Goal: Task Accomplishment & Management: Use online tool/utility

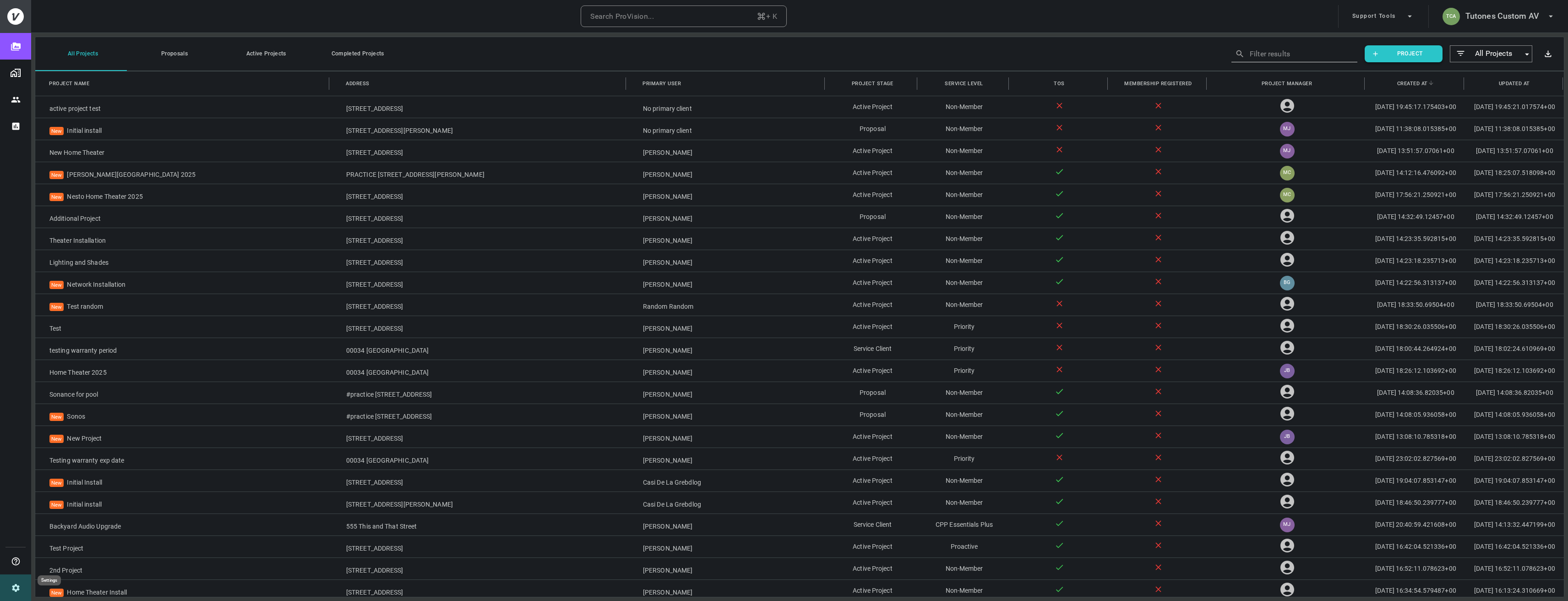
click at [15, 580] on button "Settings" at bounding box center [15, 588] width 31 height 27
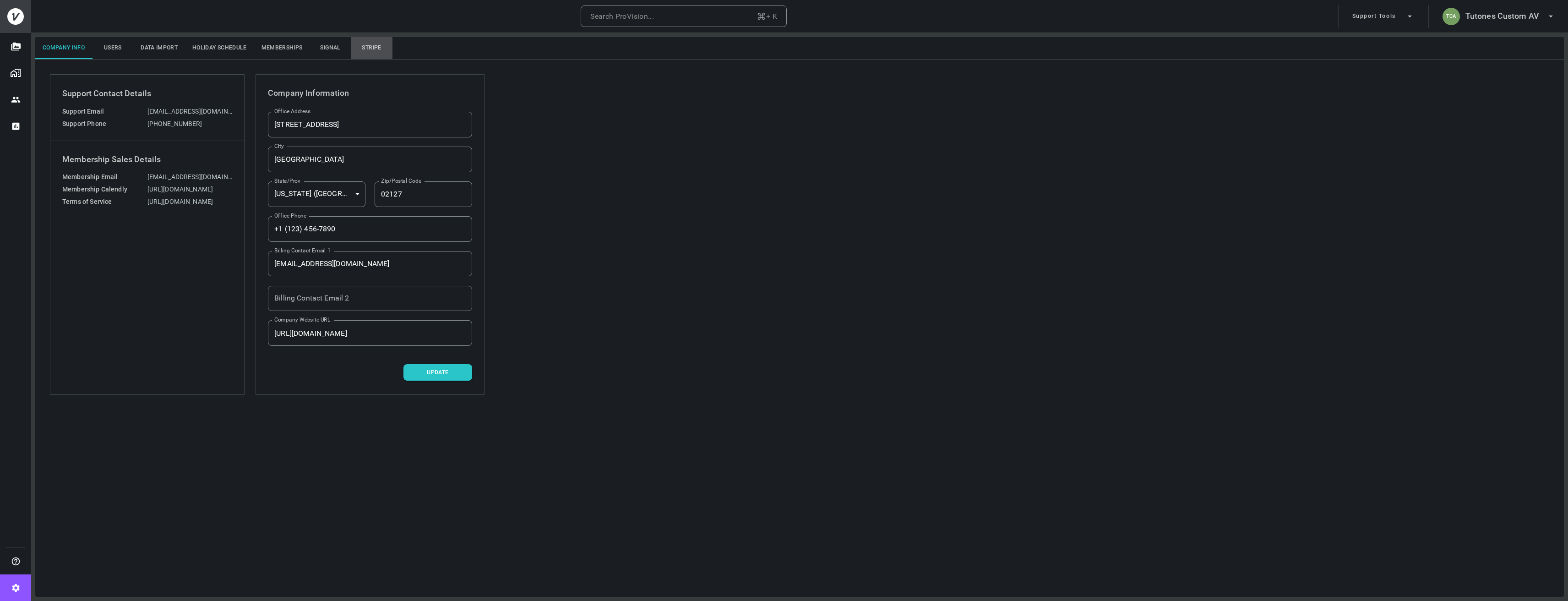
click at [375, 49] on button "Stripe" at bounding box center [372, 48] width 41 height 22
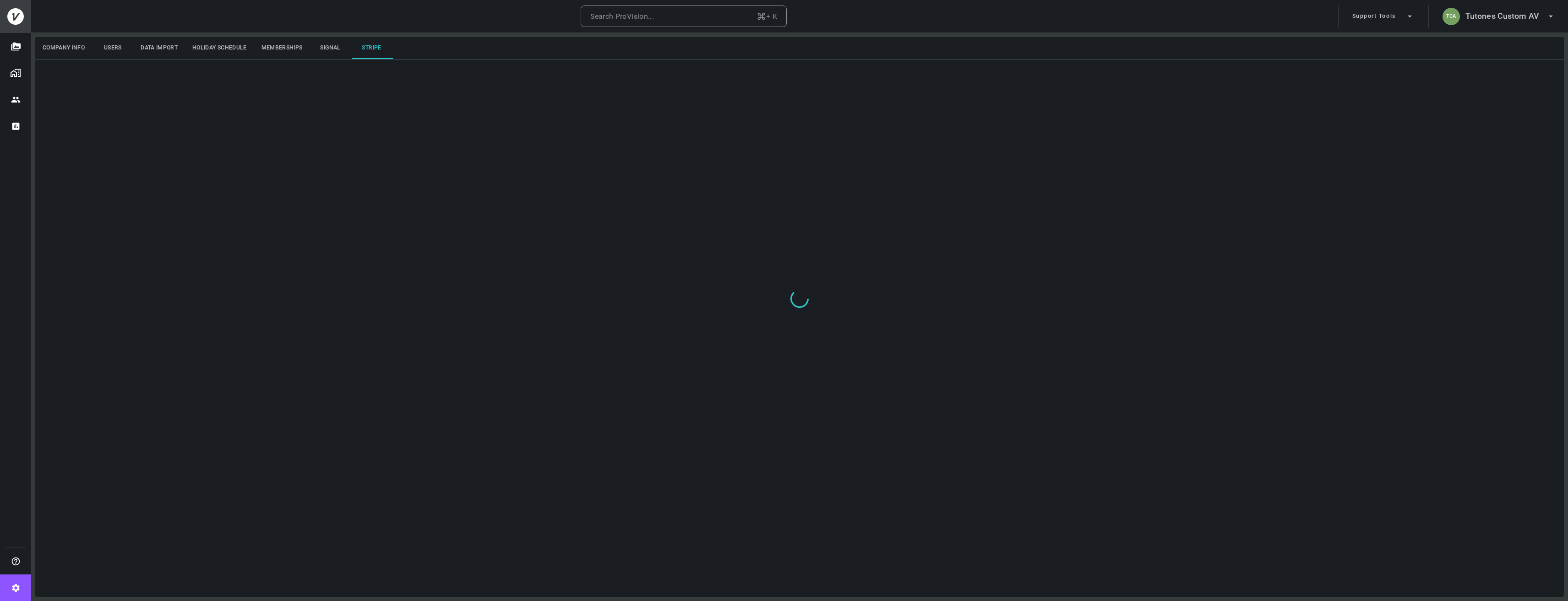
click at [332, 52] on button "Signal" at bounding box center [331, 48] width 41 height 22
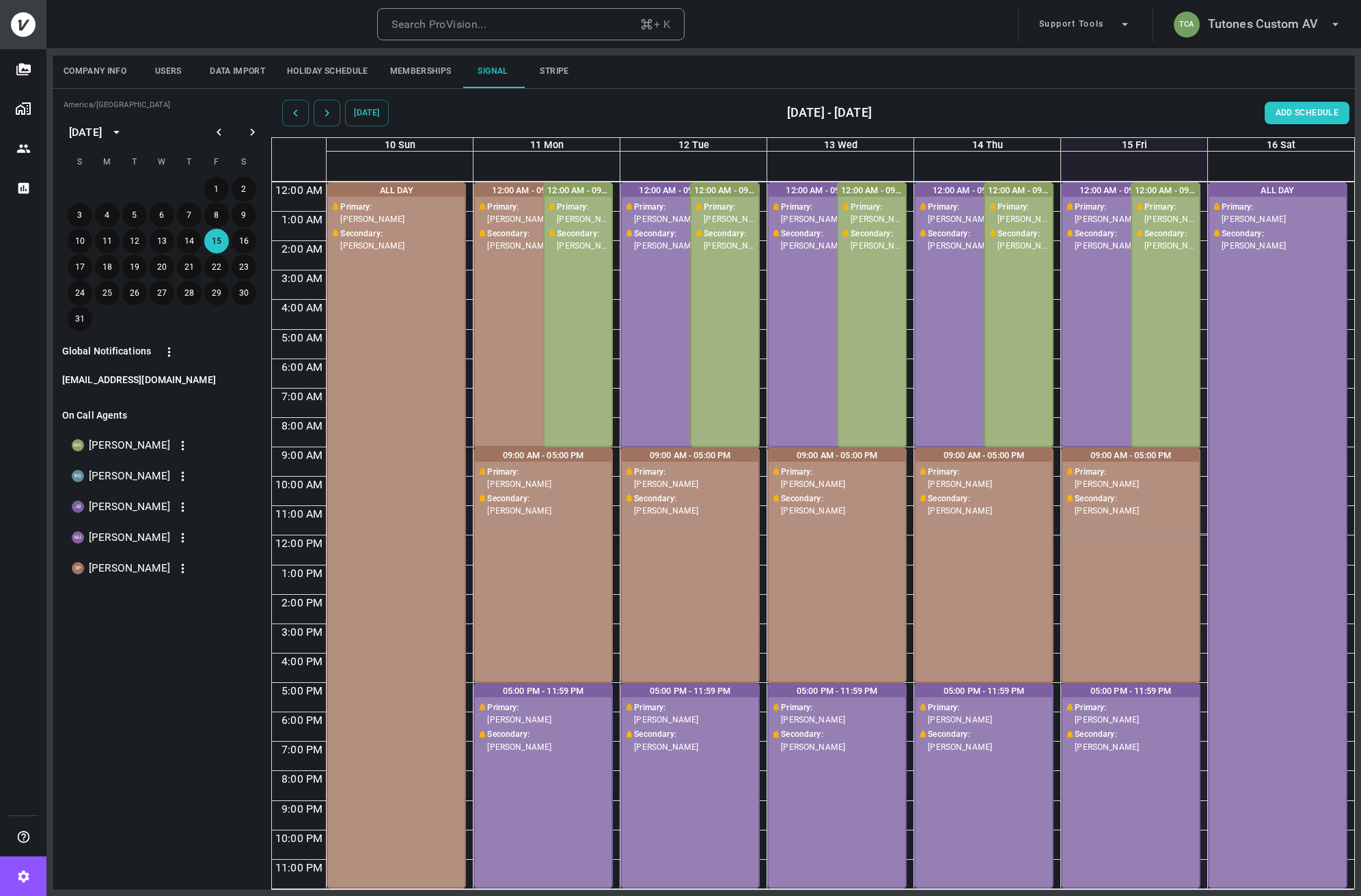
click at [18, 101] on img "Organizations" at bounding box center [24, 109] width 16 height 16
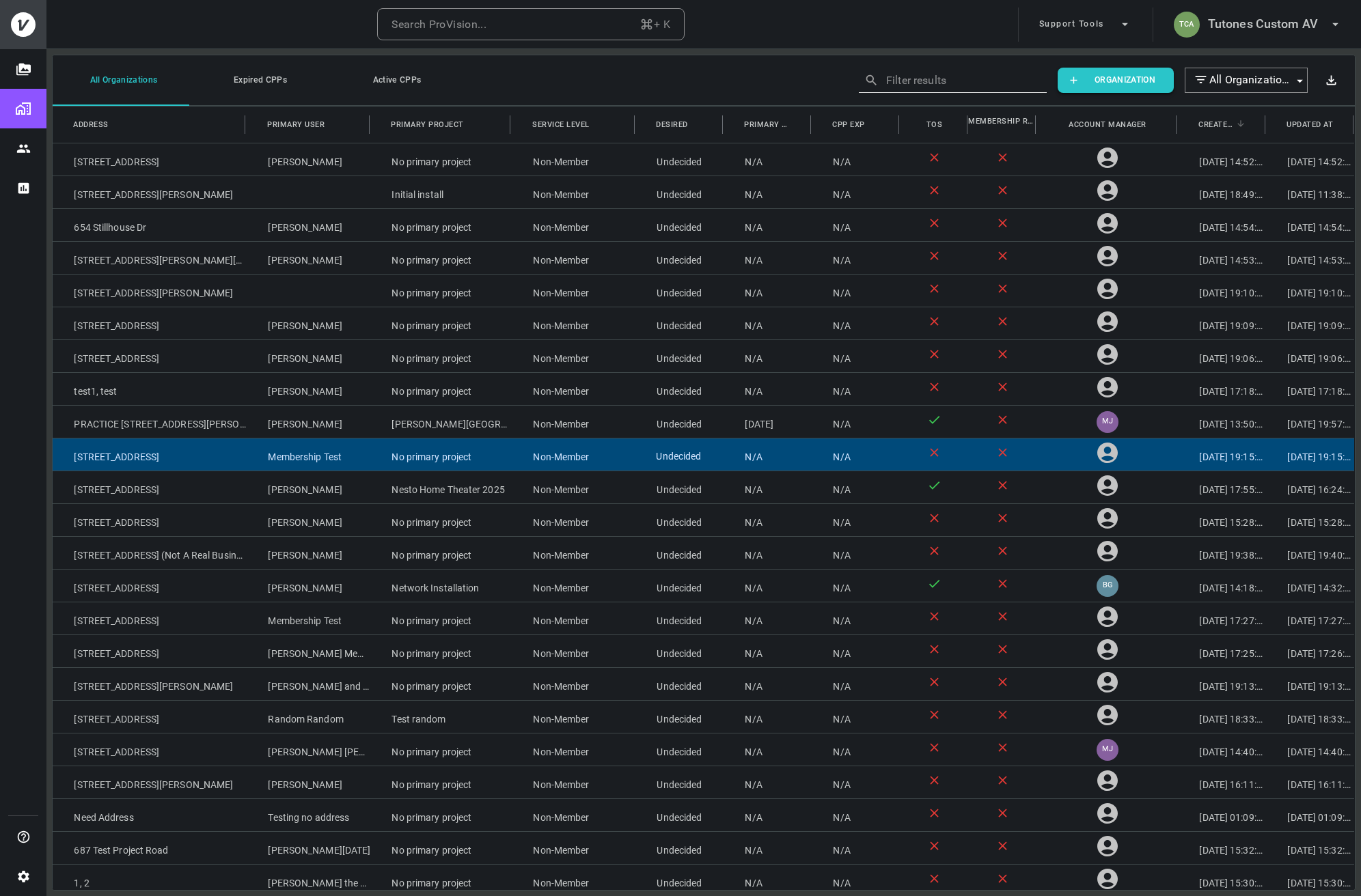
click at [636, 455] on div "Undecided" at bounding box center [679, 454] width 88 height 32
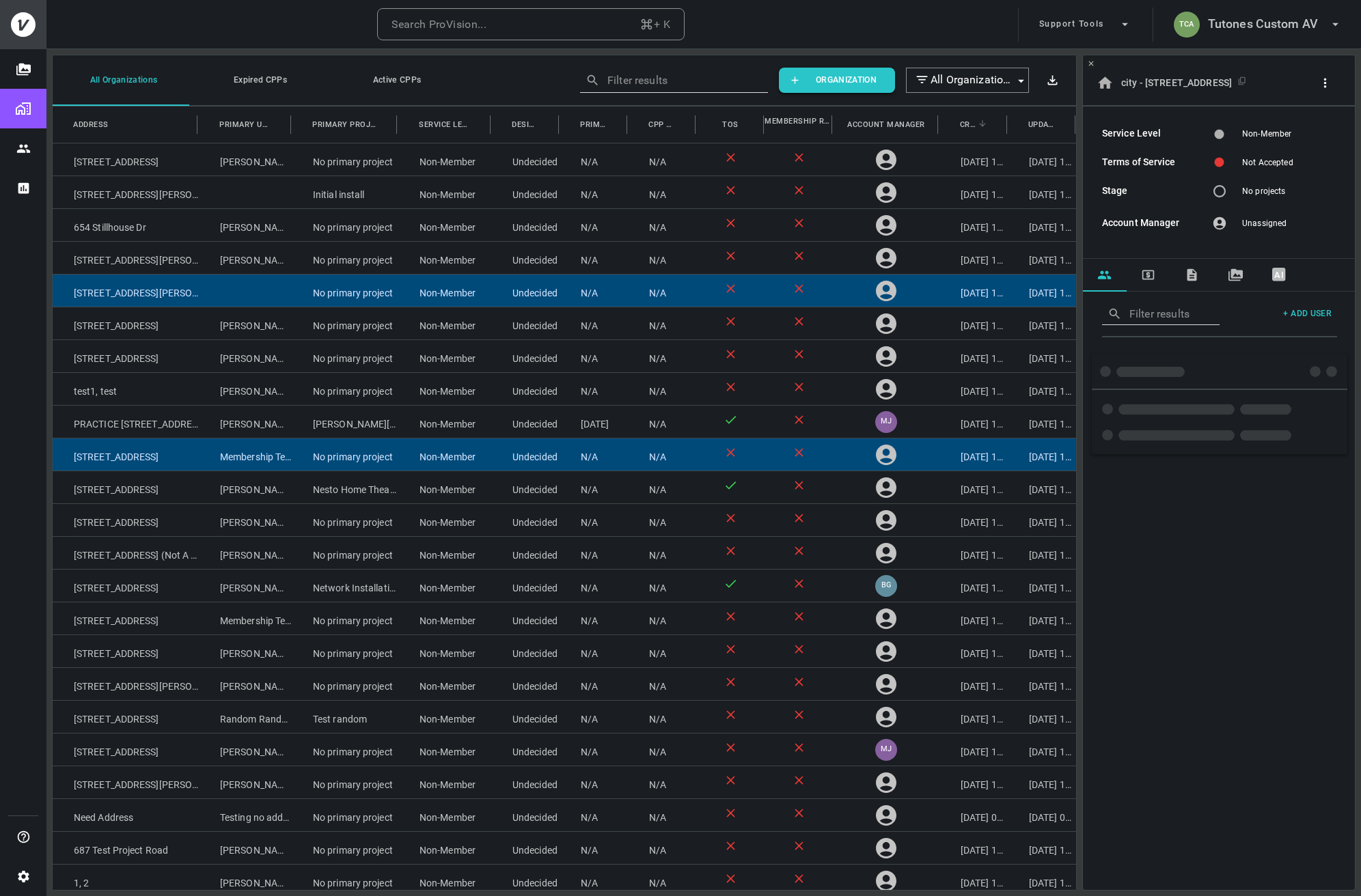
click at [868, 286] on div "Click to assign" at bounding box center [885, 290] width 106 height 32
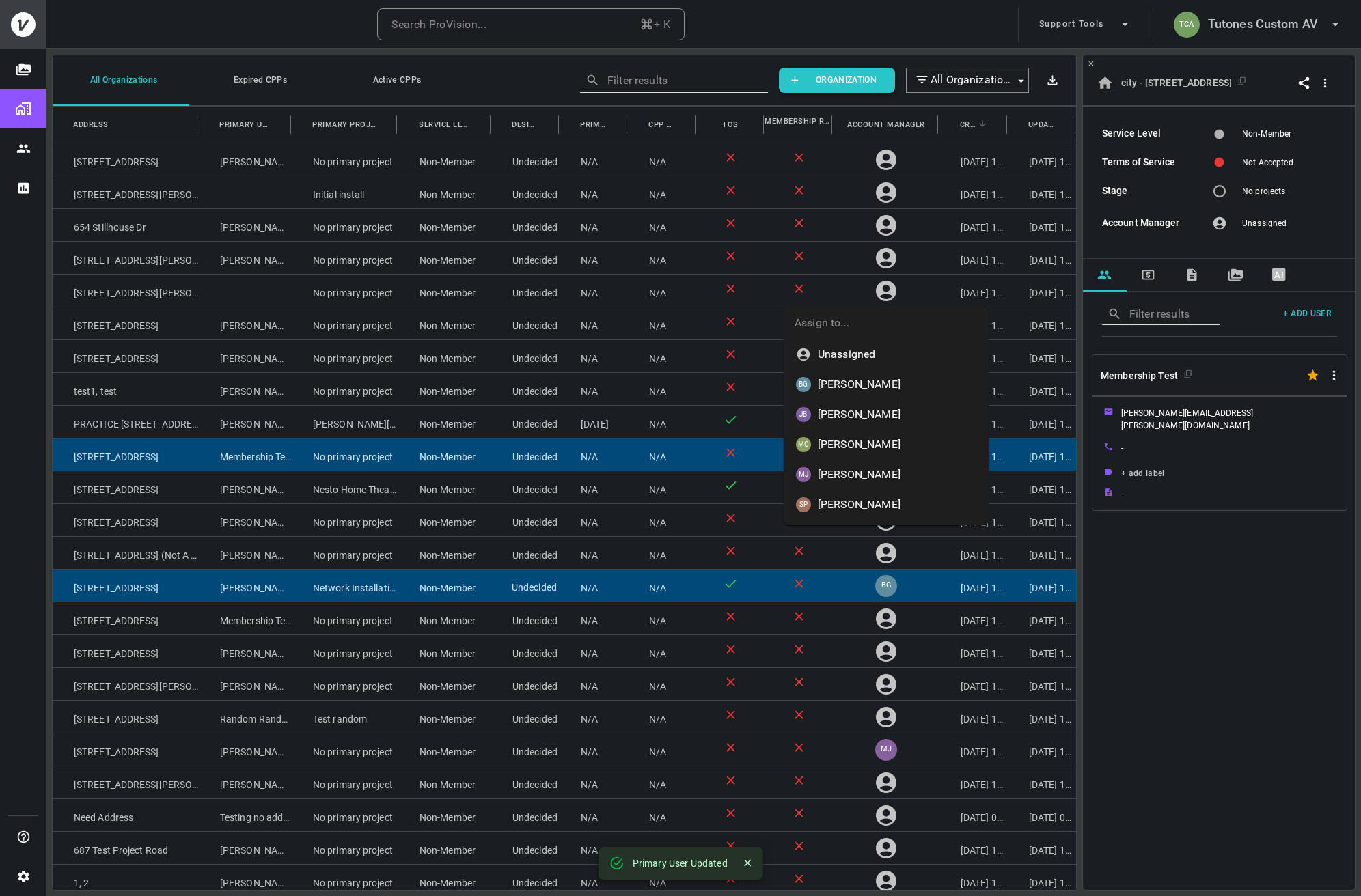
click at [511, 583] on div "Undecided" at bounding box center [525, 585] width 68 height 32
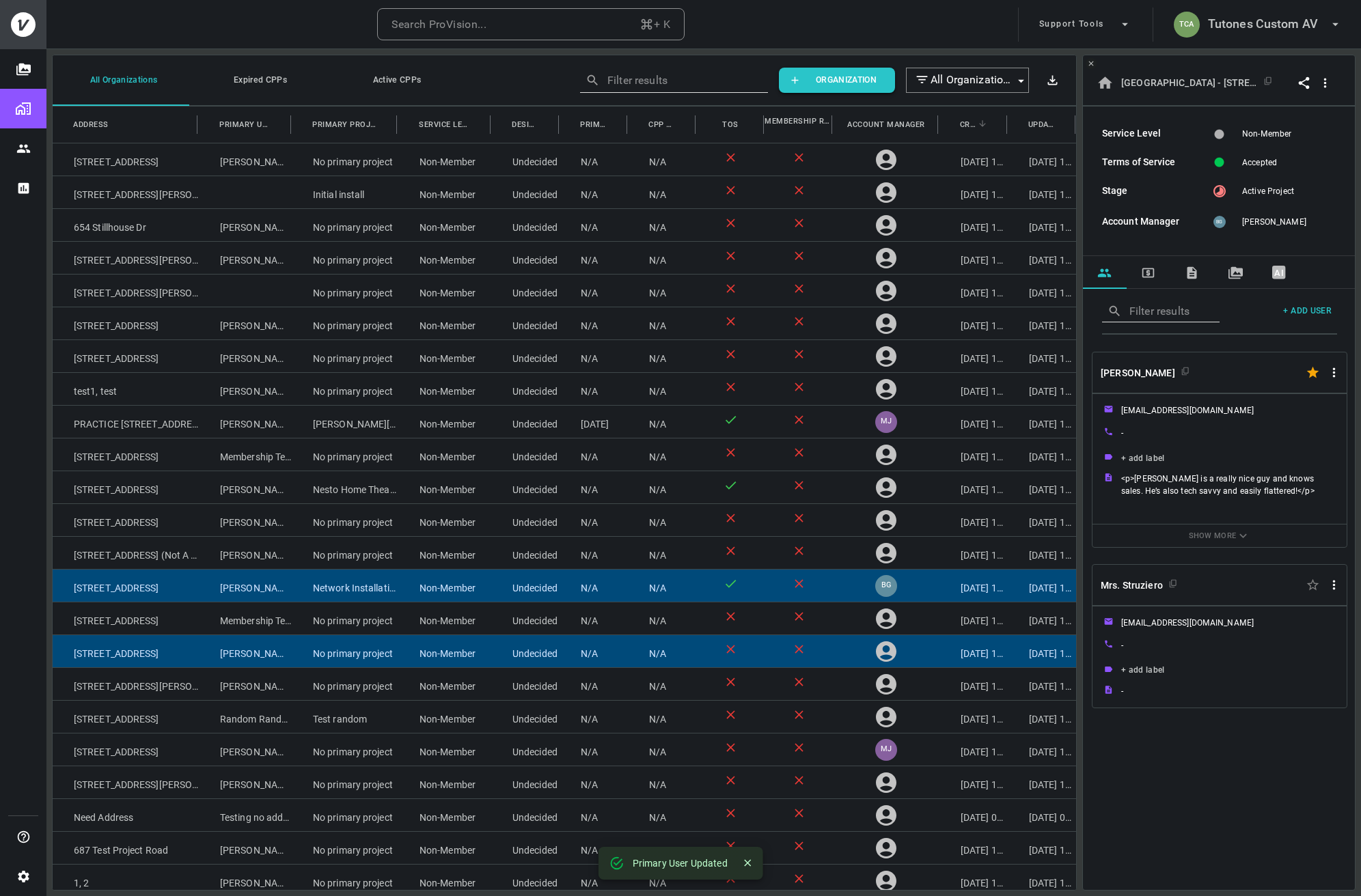
click at [511, 657] on div "Undecided" at bounding box center [525, 651] width 68 height 32
